Goal: Task Accomplishment & Management: Complete application form

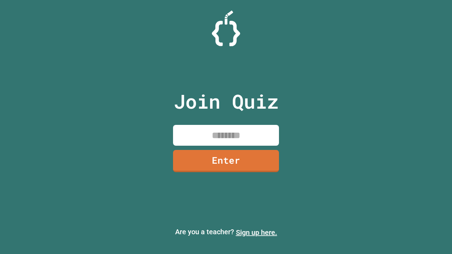
click at [256, 233] on link "Sign up here." at bounding box center [256, 232] width 41 height 8
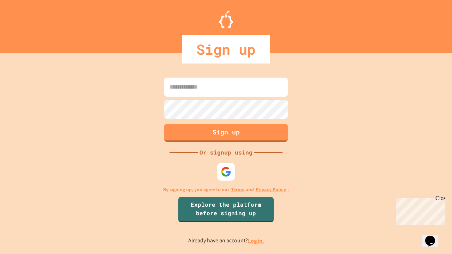
click at [256, 241] on link "Log in." at bounding box center [256, 240] width 16 height 7
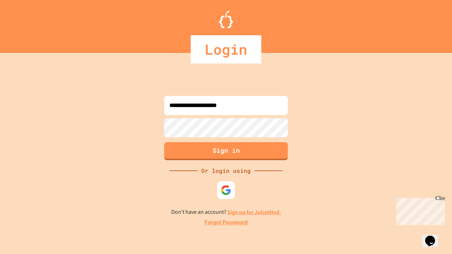
type input "**********"
